Goal: Use online tool/utility: Utilize a website feature to perform a specific function

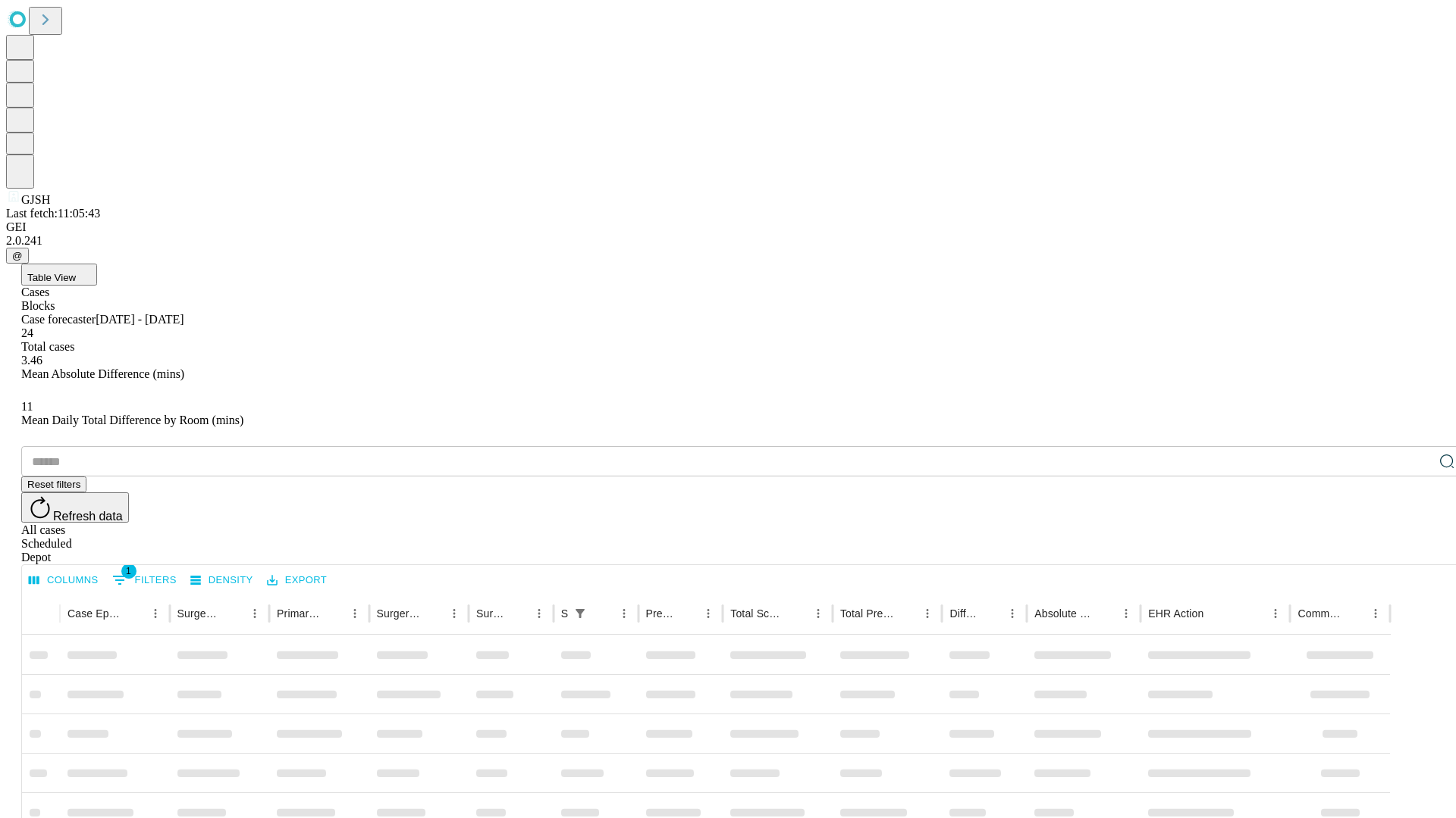
click at [76, 272] on span "Table View" at bounding box center [51, 277] width 48 height 11
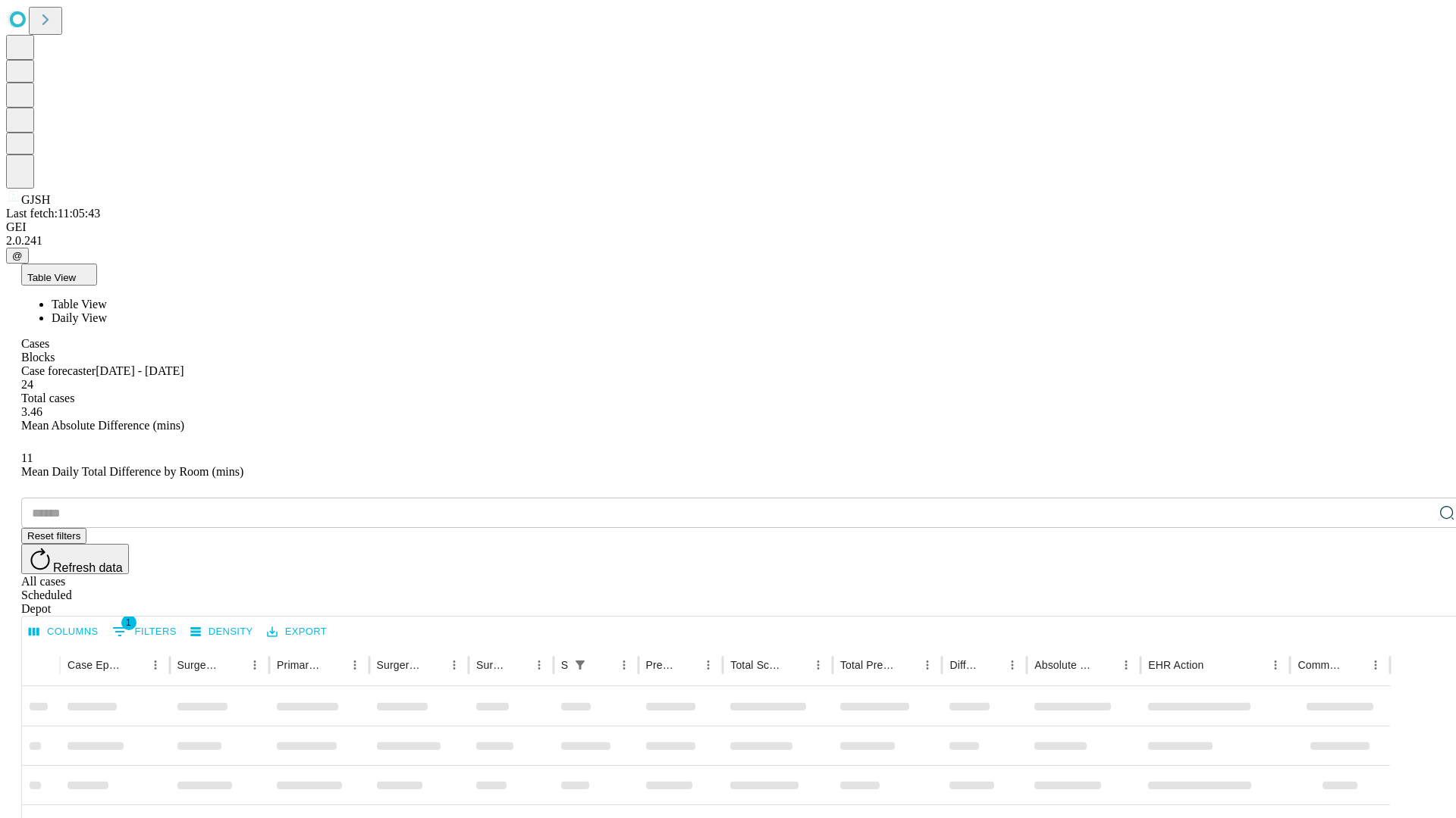
click at [107, 312] on span "Daily View" at bounding box center [79, 318] width 55 height 13
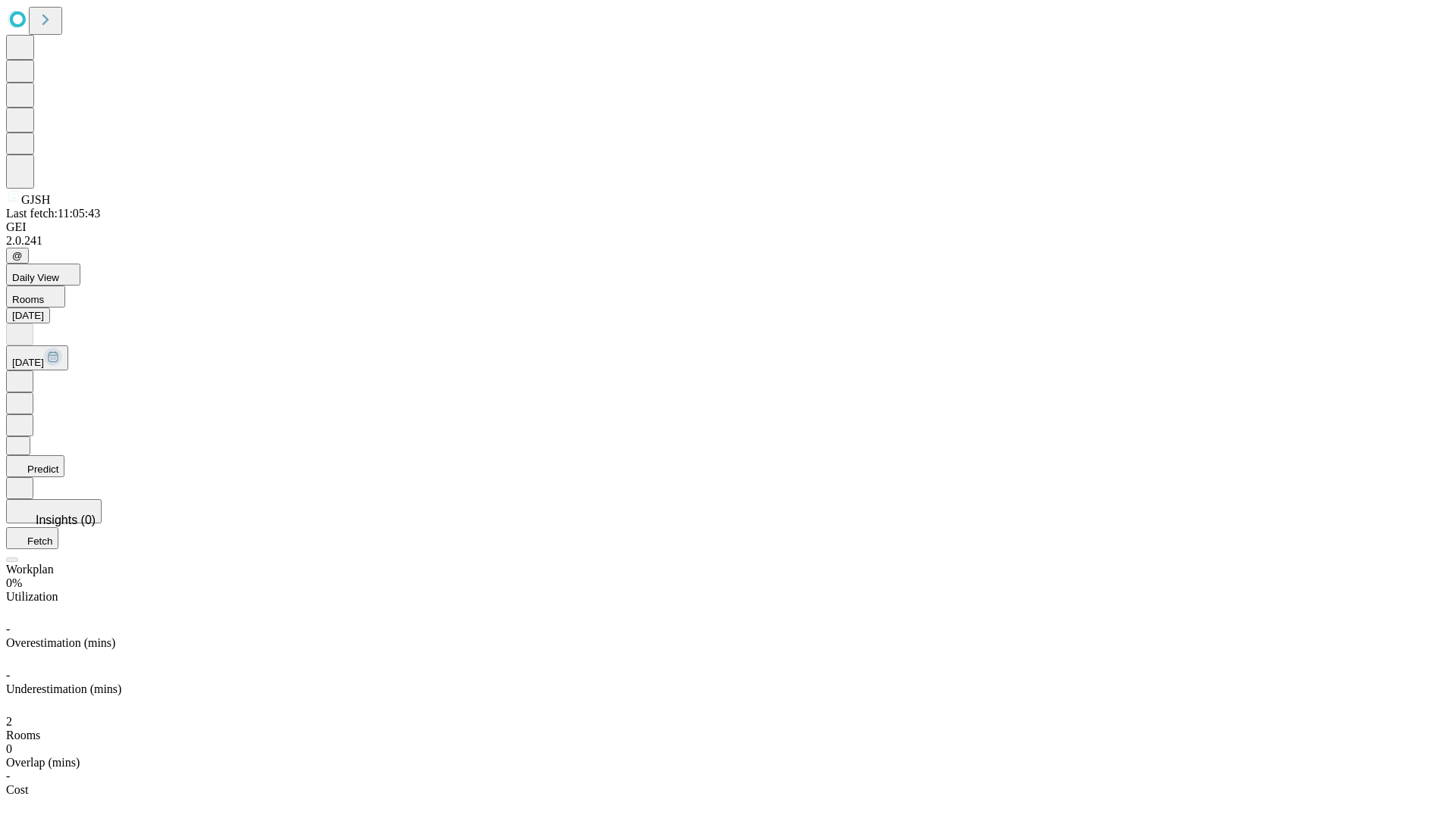
click at [64, 455] on button "Predict" at bounding box center [35, 466] width 58 height 22
